Goal: Use online tool/utility: Utilize a website feature to perform a specific function

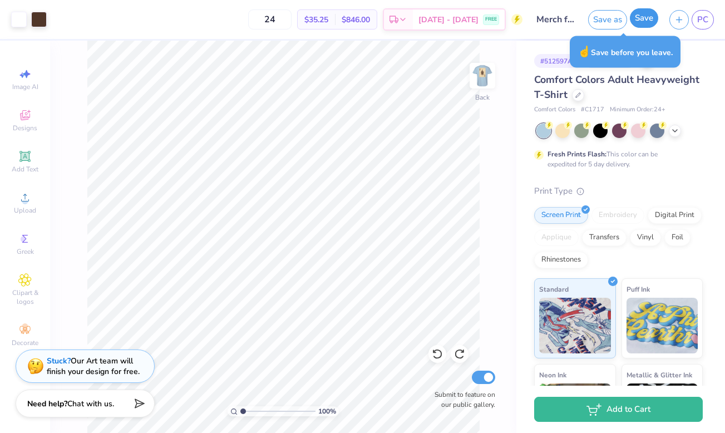
click at [644, 18] on button "Save" at bounding box center [644, 17] width 28 height 19
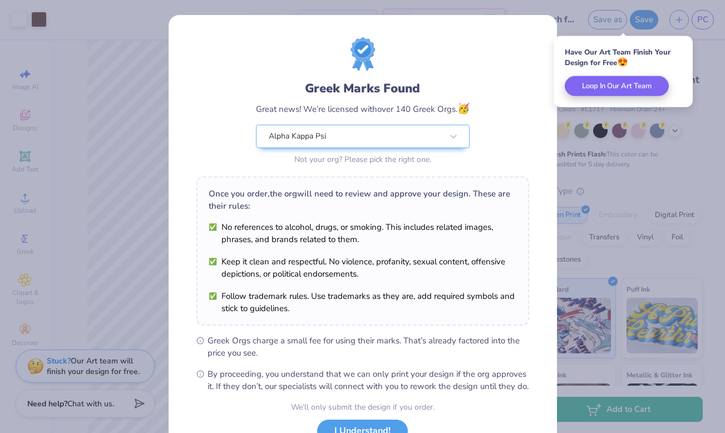
scroll to position [88, 0]
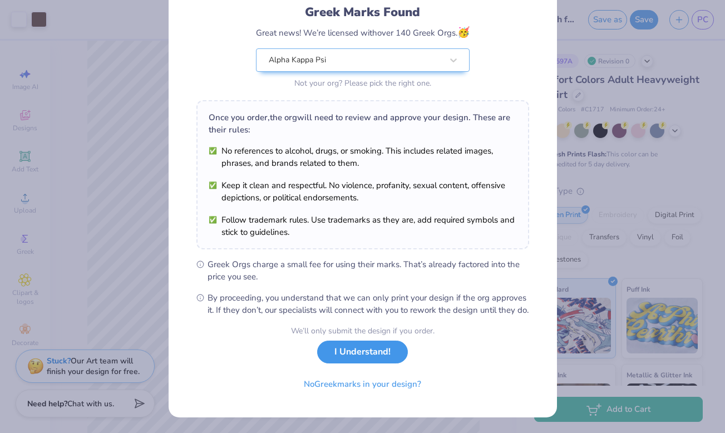
click at [374, 354] on button "I Understand!" at bounding box center [362, 352] width 91 height 23
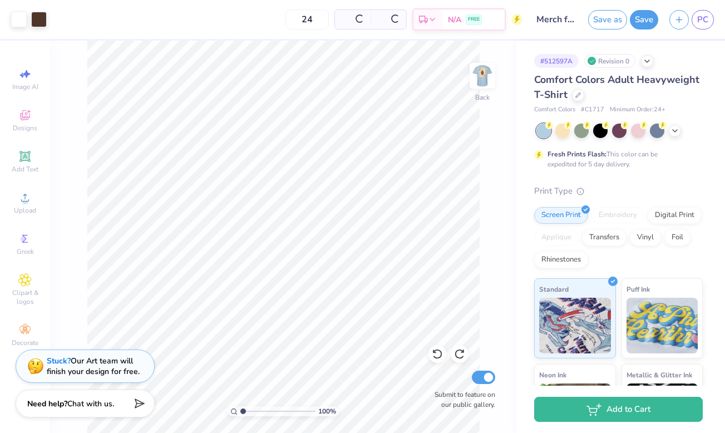
scroll to position [0, 0]
